Goal: Task Accomplishment & Management: Complete application form

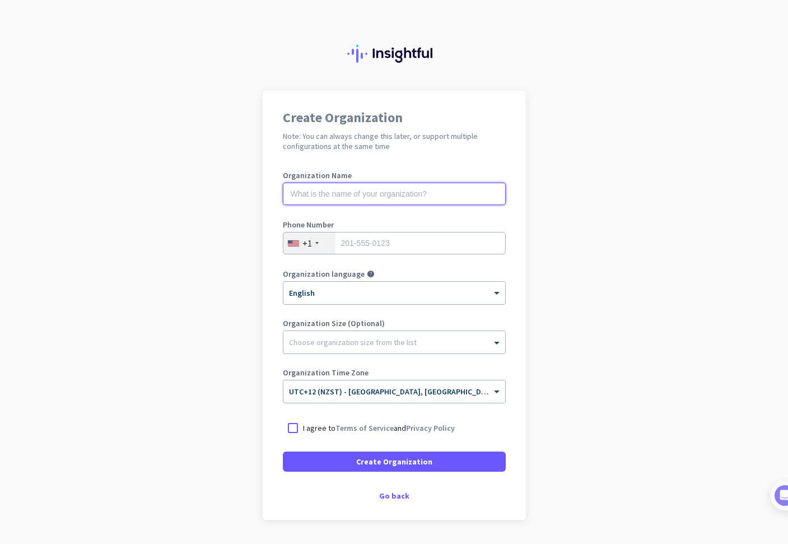
click at [400, 190] on input "text" at bounding box center [394, 194] width 223 height 22
click at [434, 198] on input "text" at bounding box center [394, 194] width 223 height 22
click at [392, 199] on input "text" at bounding box center [394, 194] width 223 height 22
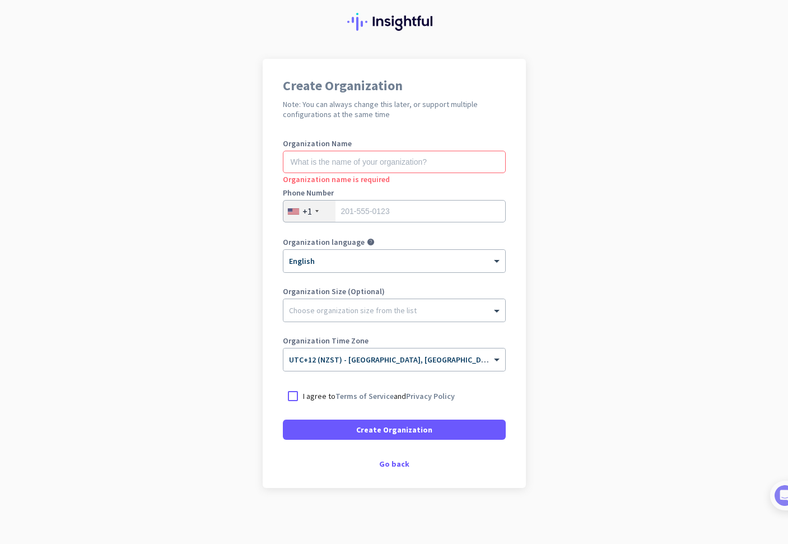
click at [661, 141] on app-onboarding-organization "Create Organization Note: You can always change this later, or support multiple…" at bounding box center [394, 301] width 788 height 485
click at [440, 163] on input "text" at bounding box center [394, 162] width 223 height 22
click at [356, 175] on span "Organization name is required" at bounding box center [336, 179] width 107 height 10
click at [358, 170] on input "text" at bounding box center [394, 162] width 223 height 22
type input "Mercor"
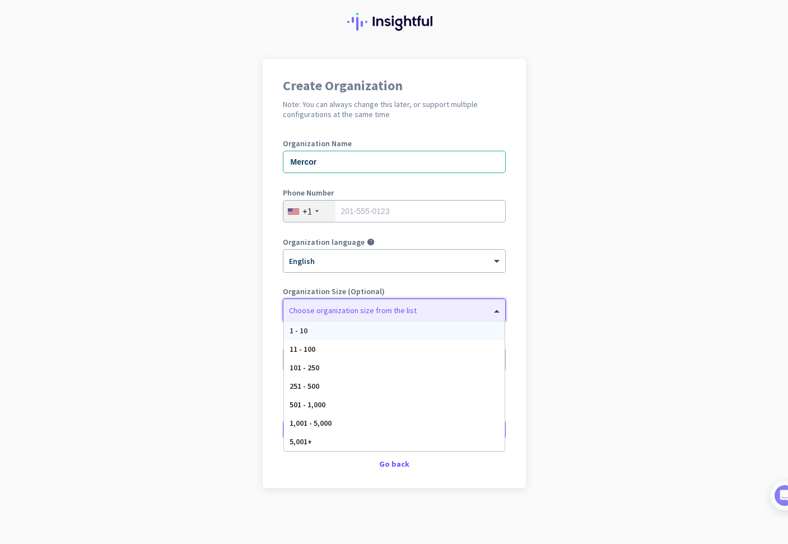
click at [341, 310] on div at bounding box center [395, 307] width 222 height 11
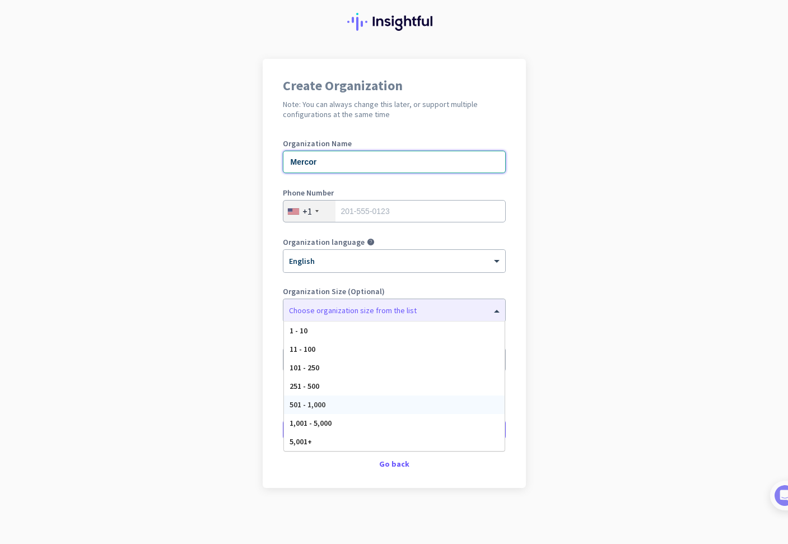
drag, startPoint x: 372, startPoint y: 157, endPoint x: 243, endPoint y: 160, distance: 128.9
click at [244, 156] on app-onboarding-organization "Create Organization Note: You can always change this later, or support multiple…" at bounding box center [394, 301] width 788 height 485
